Goal: Transaction & Acquisition: Download file/media

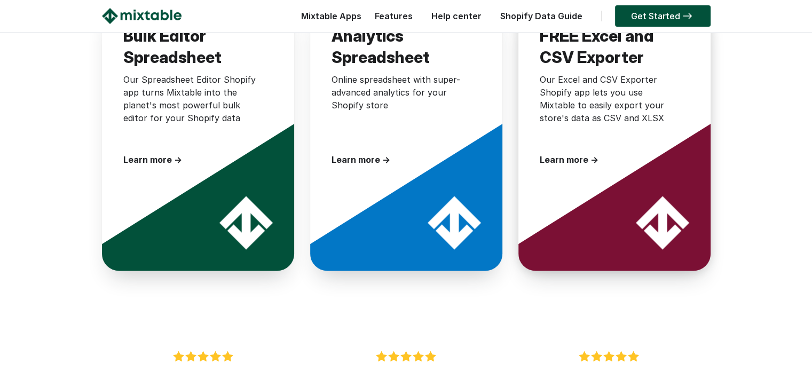
scroll to position [1499, 0]
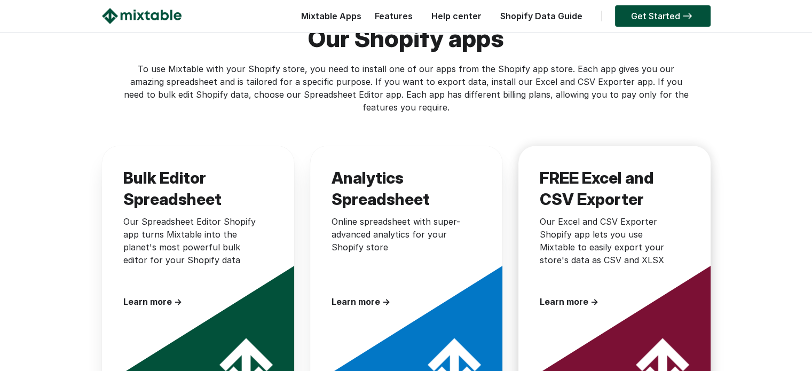
click at [579, 262] on div "FREE Excel and CSV Exporter Our Excel and CSV Exporter Shopify app lets you use…" at bounding box center [615, 238] width 192 height 184
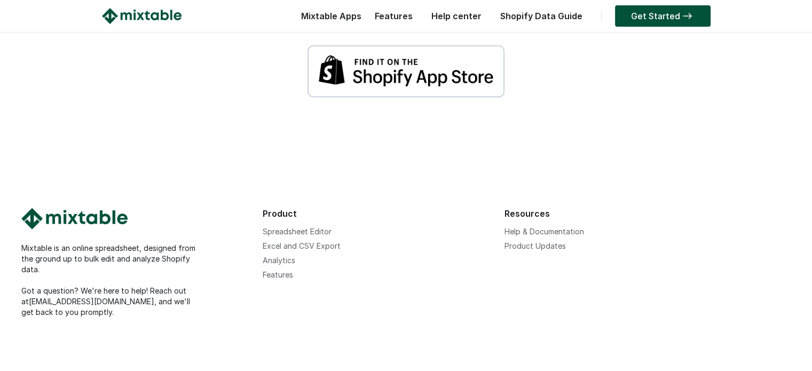
scroll to position [2009, 0]
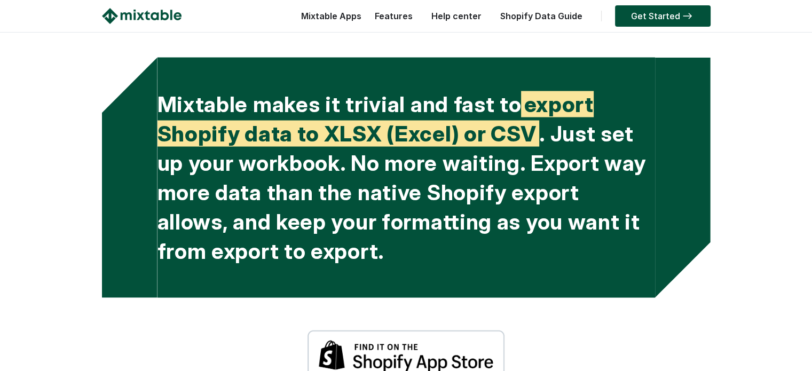
click at [439, 344] on img at bounding box center [406, 355] width 197 height 53
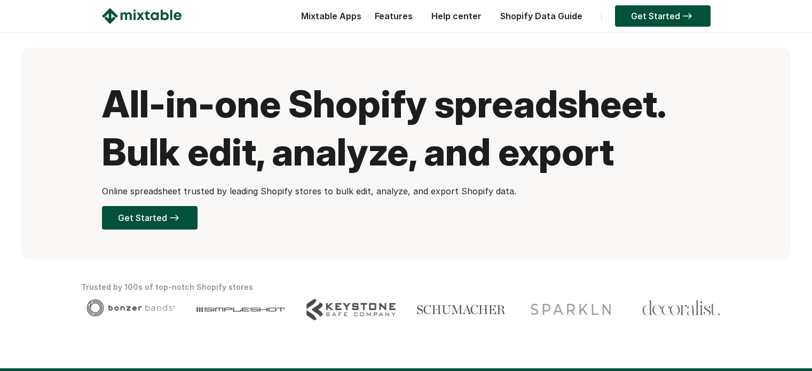
scroll to position [1499, 0]
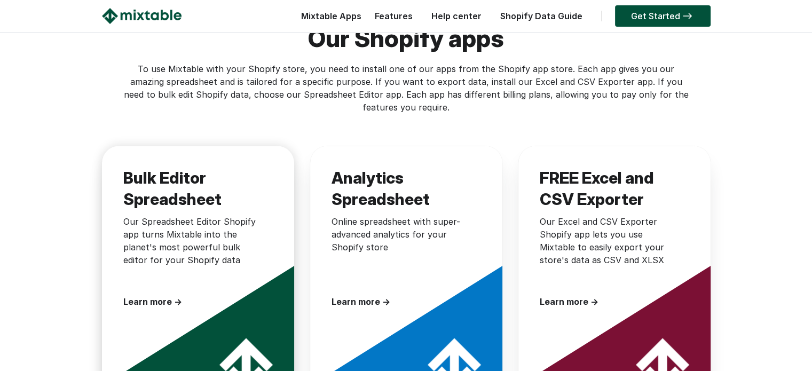
click at [171, 295] on div "Learn more →" at bounding box center [192, 301] width 139 height 13
click at [605, 169] on h3 "FREE Excel and CSV Exporter" at bounding box center [609, 185] width 139 height 37
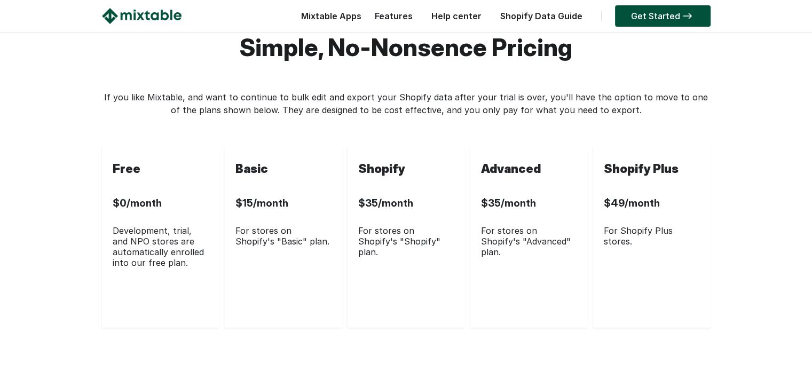
scroll to position [2990, 0]
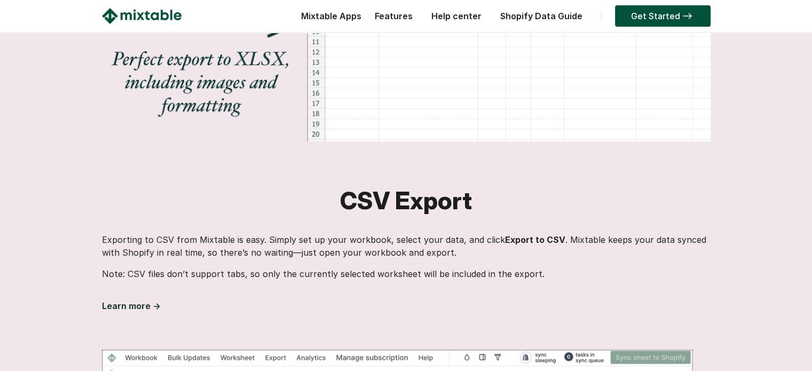
scroll to position [996, 0]
